Goal: Find specific page/section: Find specific page/section

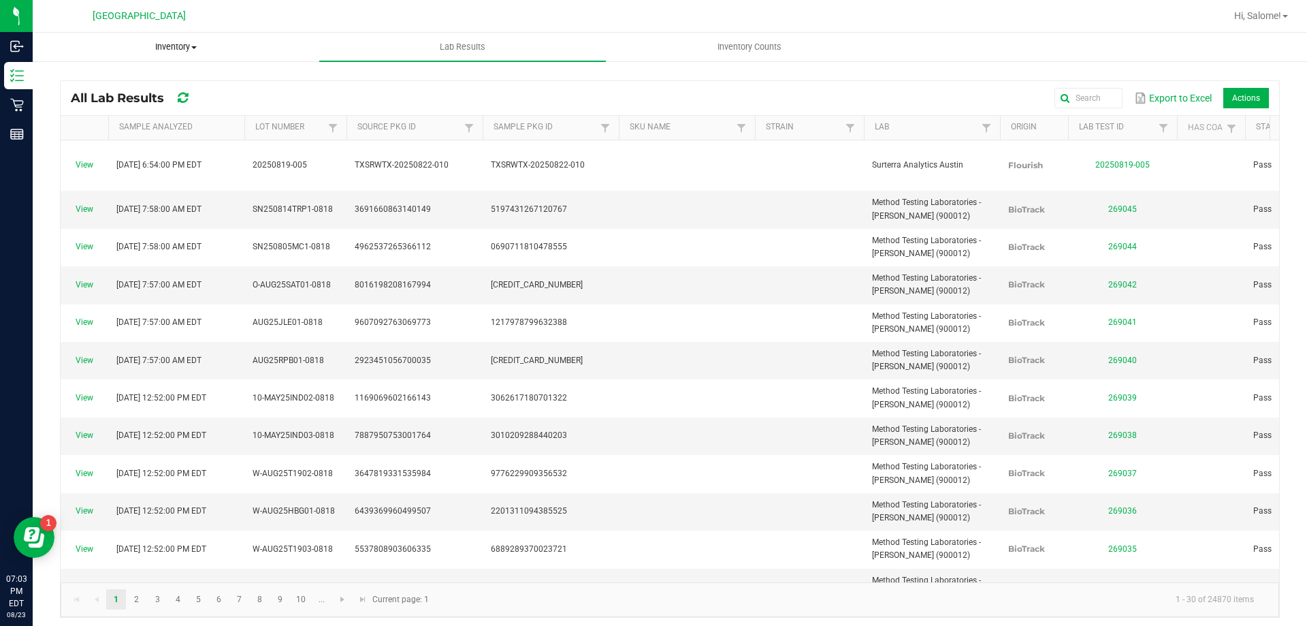
click at [181, 39] on uib-tab-heading "Inventory All packages All inventory Waste log Create inventory" at bounding box center [175, 46] width 285 height 27
click at [176, 45] on span "Inventory" at bounding box center [176, 47] width 287 height 12
click at [178, 46] on span "Inventory" at bounding box center [176, 47] width 287 height 12
click at [102, 82] on span "All packages" at bounding box center [79, 82] width 93 height 12
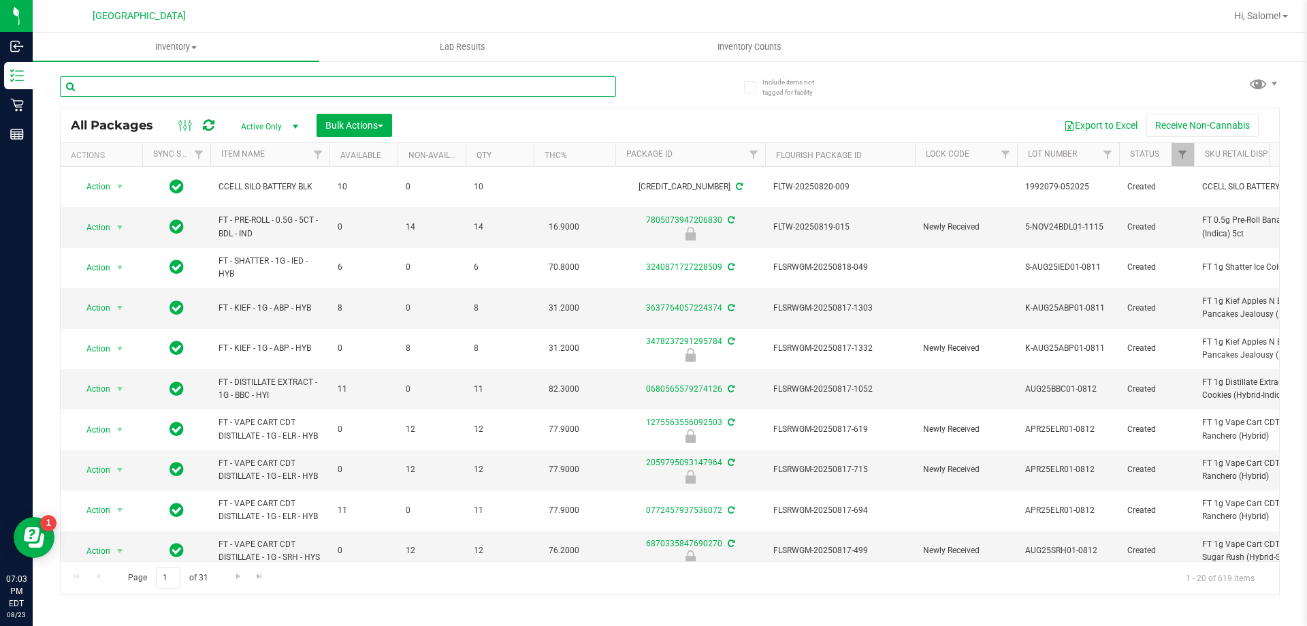
click at [383, 89] on input "text" at bounding box center [338, 86] width 556 height 20
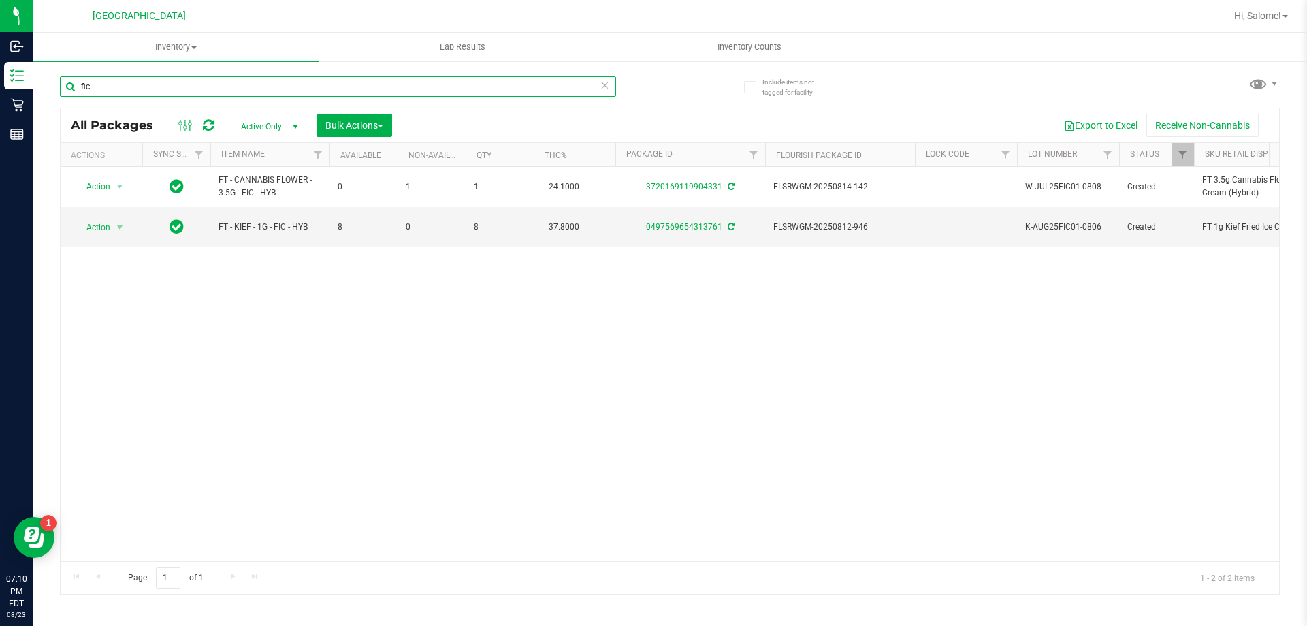
type input "fic"
click at [664, 475] on div "Action Action Create package Edit attributes Global inventory Locate package Lo…" at bounding box center [670, 364] width 1219 height 394
